Goal: Use online tool/utility: Utilize a website feature to perform a specific function

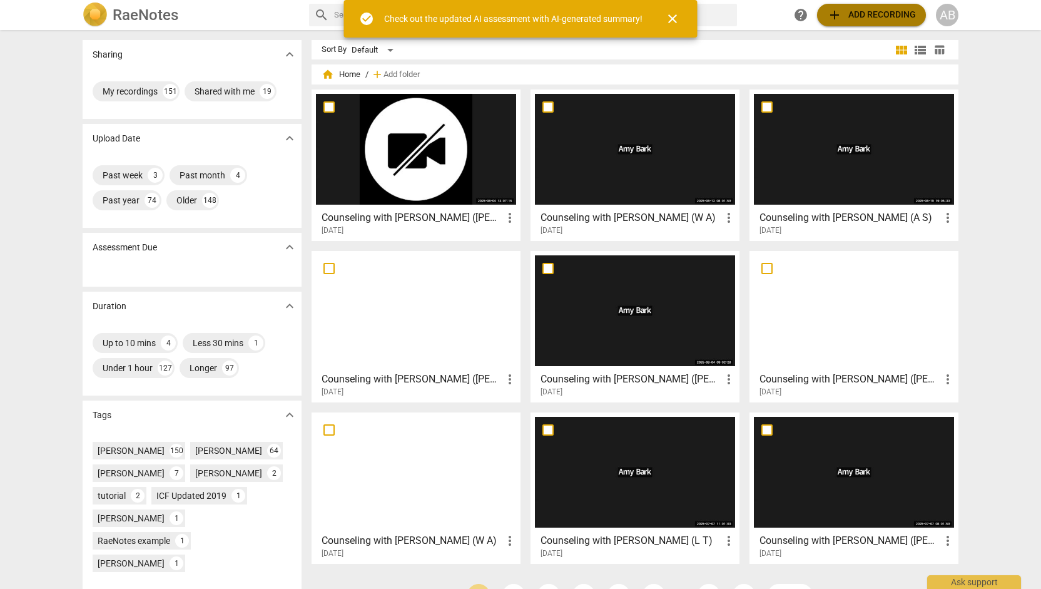
click at [855, 18] on span "add Add recording" at bounding box center [871, 15] width 89 height 15
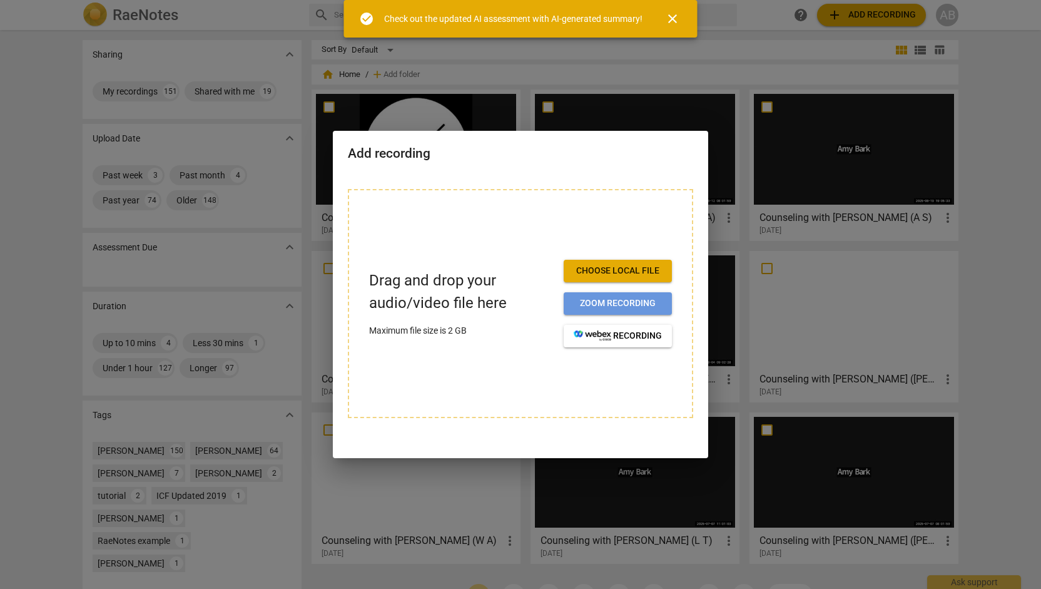
click at [660, 308] on span "Zoom recording" at bounding box center [618, 303] width 88 height 13
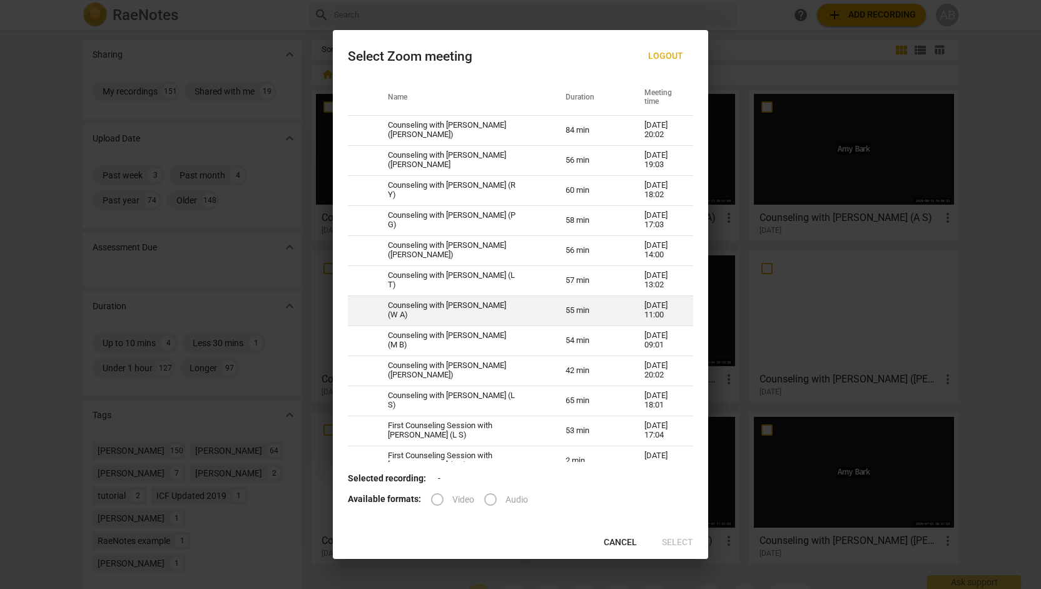
click at [505, 312] on td "Counseling with [PERSON_NAME] (W A)" at bounding box center [462, 310] width 178 height 30
radio input "true"
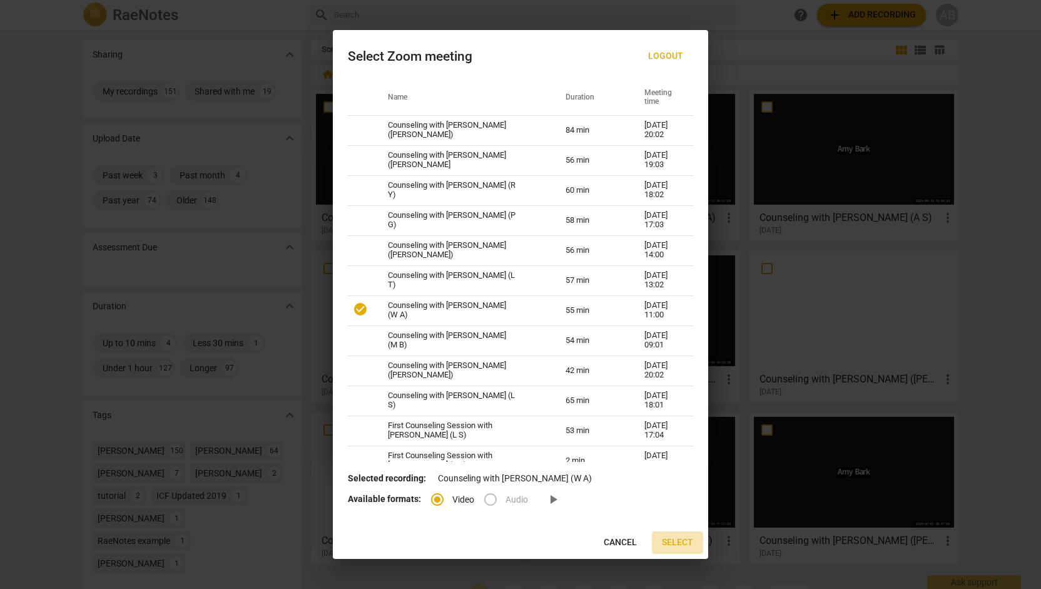
click at [668, 541] on span "Select" at bounding box center [677, 542] width 31 height 13
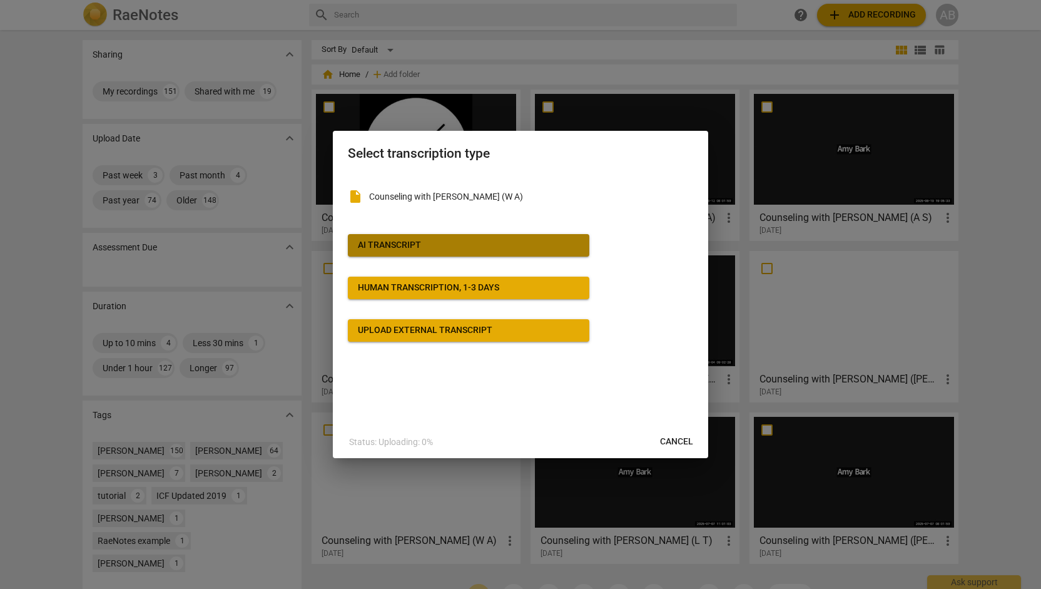
click at [530, 252] on button "AI Transcript" at bounding box center [468, 245] width 241 height 23
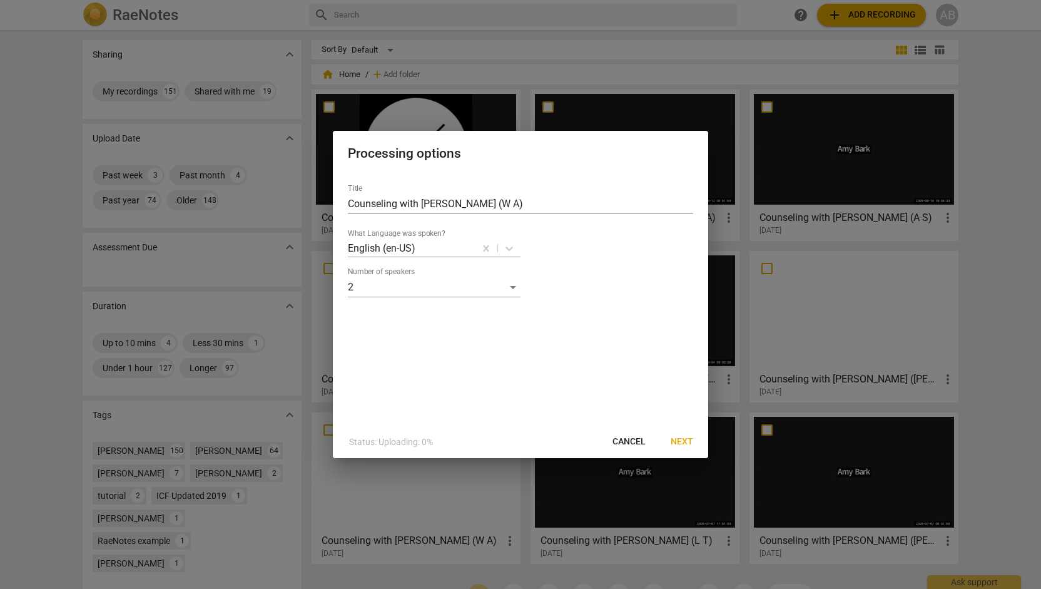
click at [681, 443] on span "Next" at bounding box center [682, 441] width 23 height 13
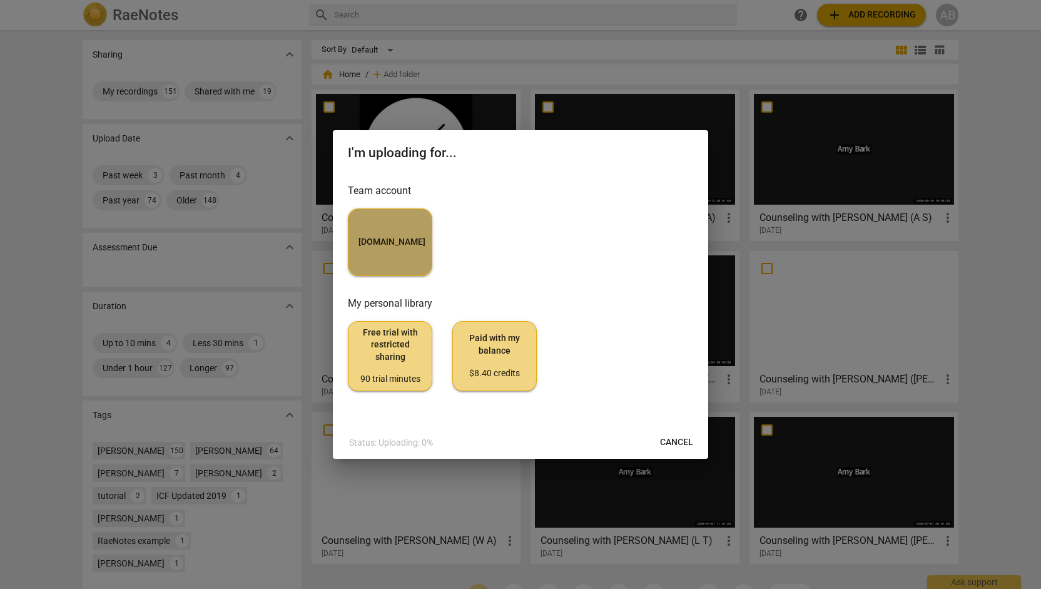
click at [388, 270] on button "[DOMAIN_NAME]" at bounding box center [390, 242] width 84 height 68
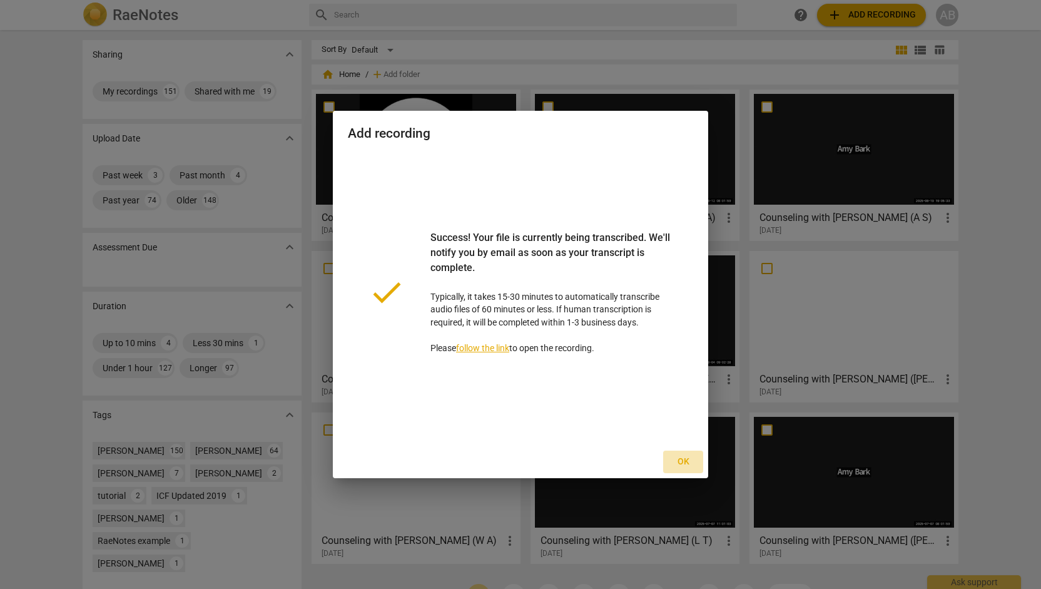
click at [681, 462] on span "Ok" at bounding box center [683, 461] width 20 height 13
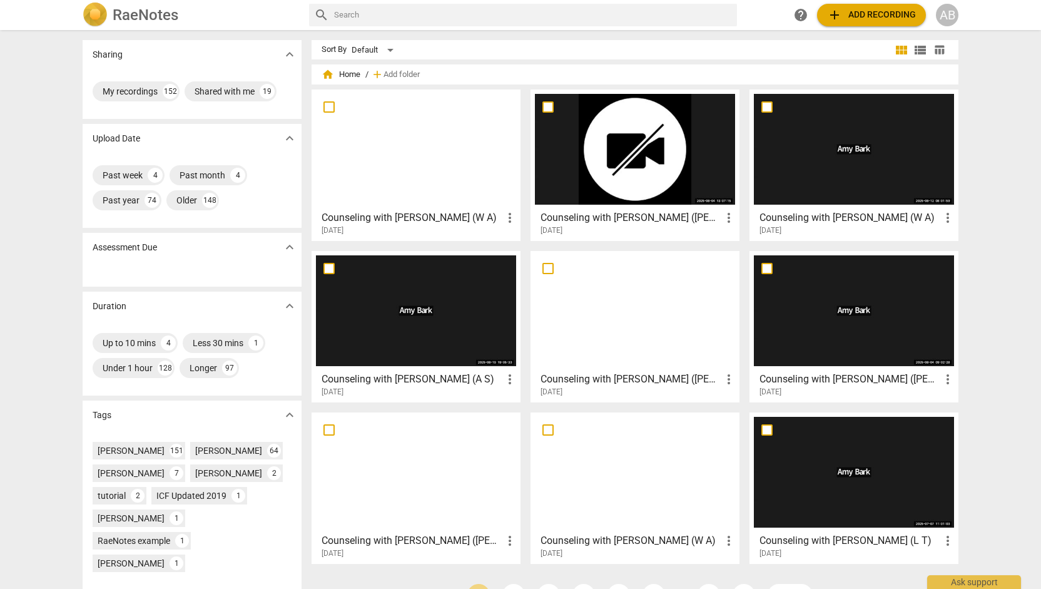
click at [393, 145] on div at bounding box center [416, 149] width 200 height 111
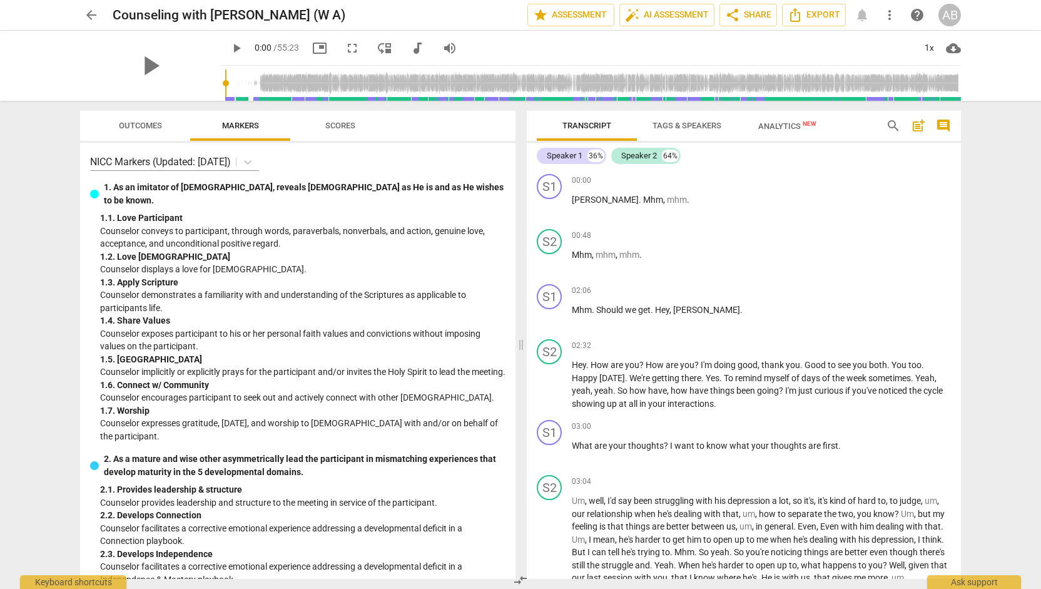
click at [957, 175] on div "S1 play_arrow pause 00:00 + Add competency keyboard_arrow_right [PERSON_NAME] .…" at bounding box center [744, 374] width 434 height 410
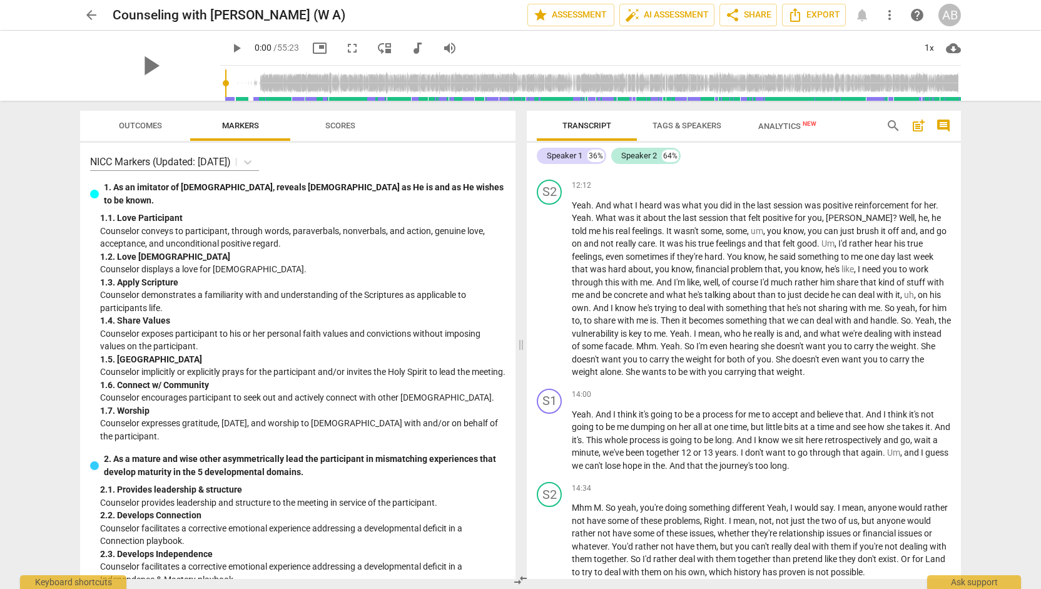
scroll to position [1803, 0]
